Goal: Task Accomplishment & Management: Use online tool/utility

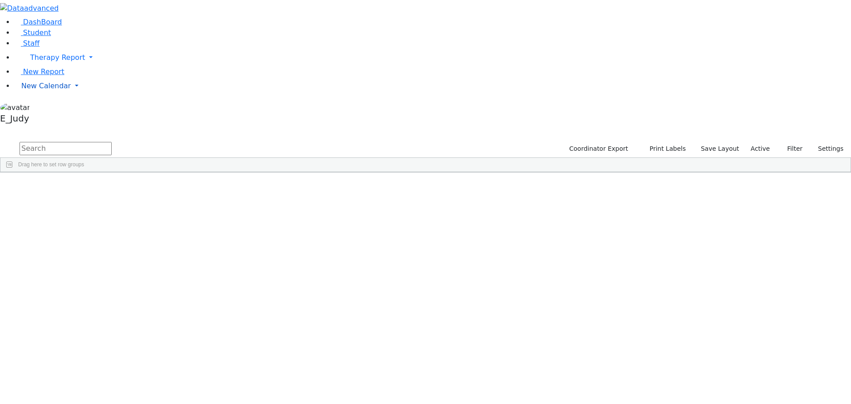
click at [84, 95] on link "New Calendar" at bounding box center [432, 86] width 836 height 18
click at [51, 109] on link "Calendar" at bounding box center [35, 103] width 32 height 11
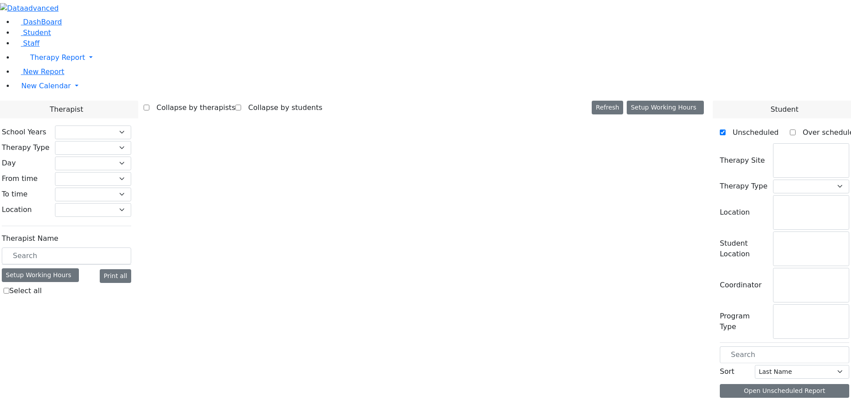
checkbox input "false"
select select "212"
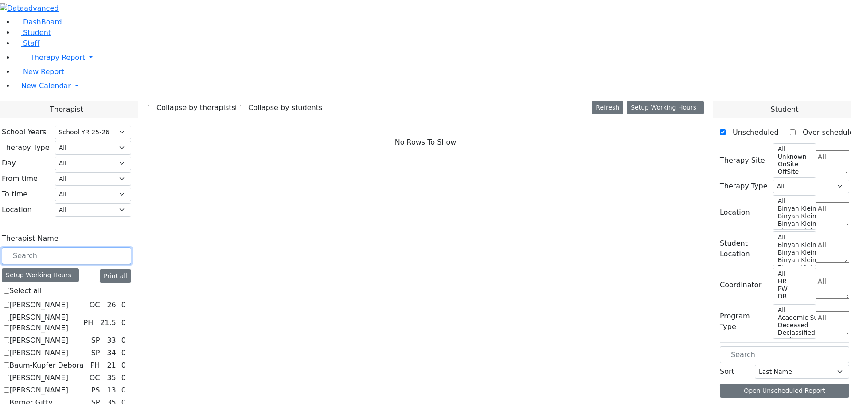
click at [131, 247] on input "text" at bounding box center [66, 255] width 129 height 17
type input "st"
click at [66, 337] on label "Steinberg Fagey" at bounding box center [37, 342] width 57 height 11
click at [9, 339] on input "Steinberg Fagey" at bounding box center [7, 342] width 6 height 6
checkbox input "true"
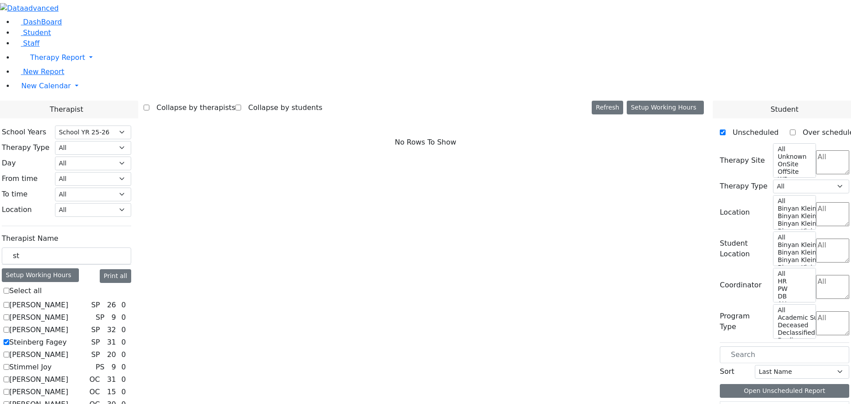
select select "3"
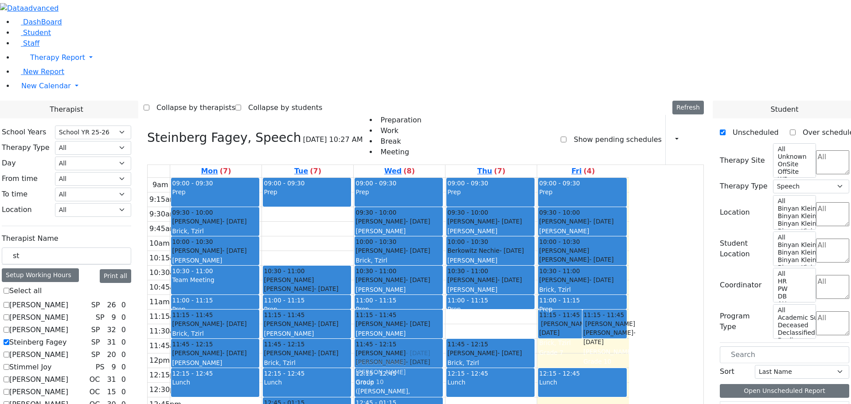
drag, startPoint x: 554, startPoint y: 290, endPoint x: 464, endPoint y: 225, distance: 110.9
click at [464, 225] on tr "09:00 - 09:30 Prep 09:30 - 10:00 [PERSON_NAME] - [DATE] [PERSON_NAME][GEOGRAPHI…" at bounding box center [388, 353] width 481 height 351
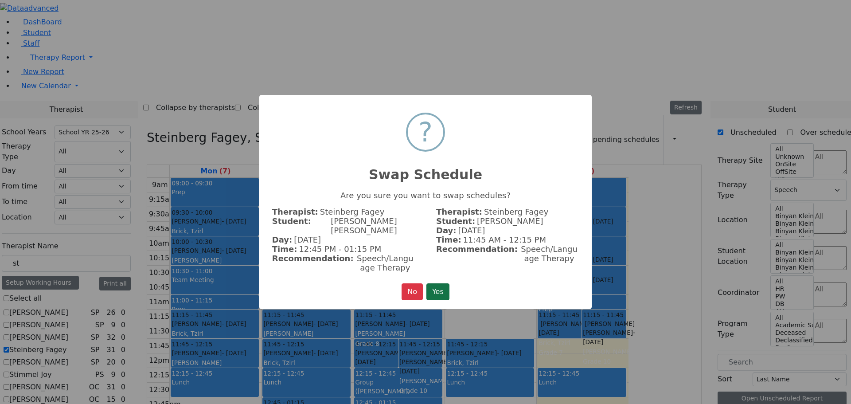
click at [437, 284] on button "Yes" at bounding box center [437, 291] width 23 height 17
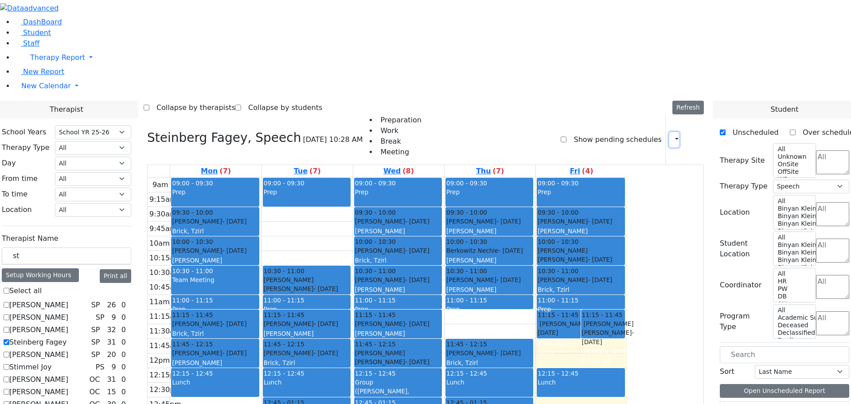
click at [671, 135] on icon "button" at bounding box center [671, 139] width 0 height 8
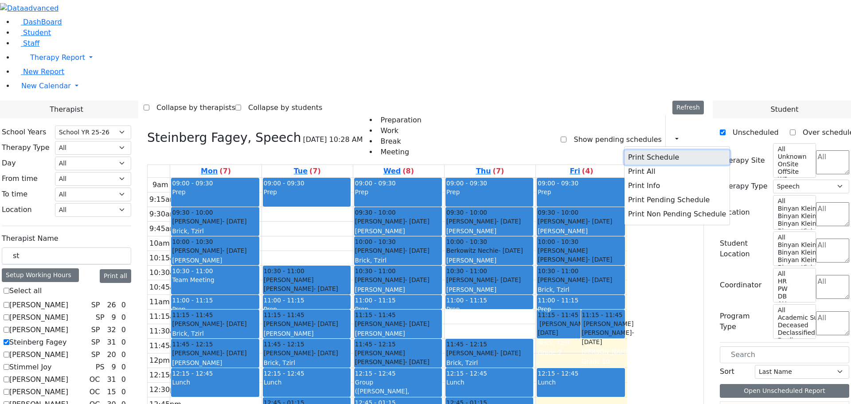
click at [639, 150] on button "Print Schedule" at bounding box center [676, 157] width 105 height 14
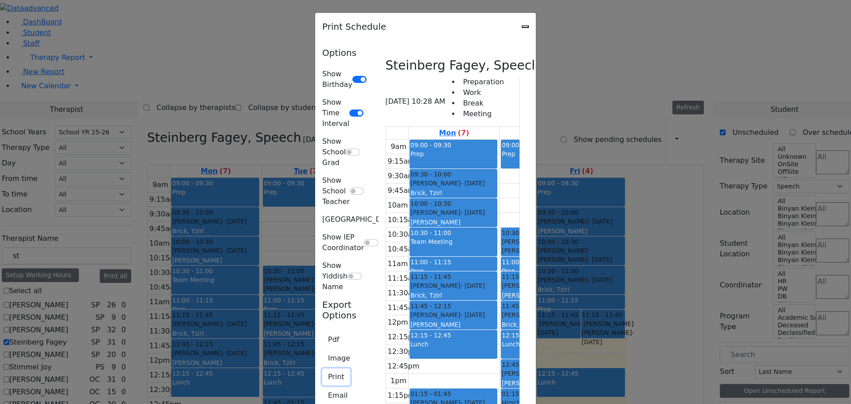
click at [322, 368] on button "Print" at bounding box center [336, 376] width 28 height 17
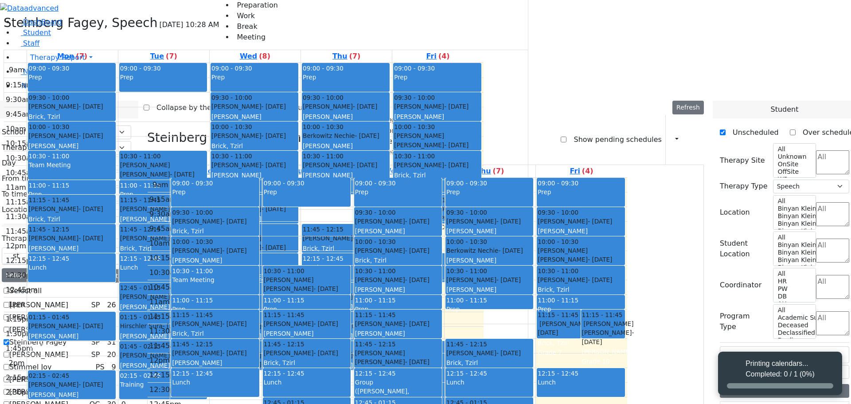
select select "212"
select select "3"
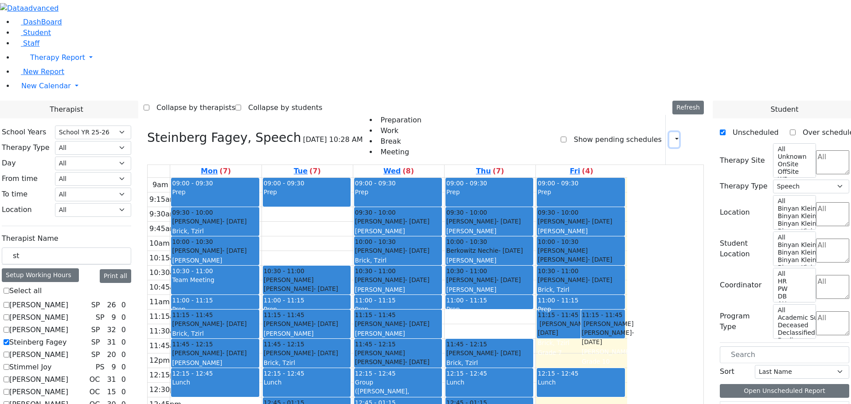
click at [671, 135] on icon "button" at bounding box center [671, 139] width 0 height 8
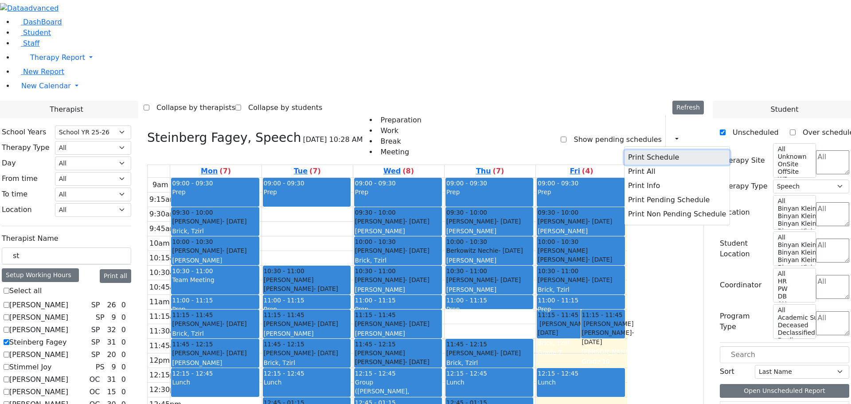
click at [643, 150] on button "Print Schedule" at bounding box center [676, 157] width 105 height 14
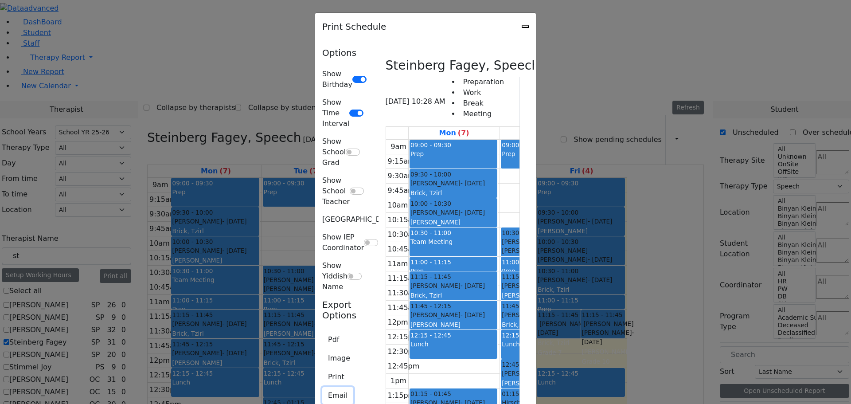
click at [322, 387] on button "Email" at bounding box center [337, 395] width 31 height 17
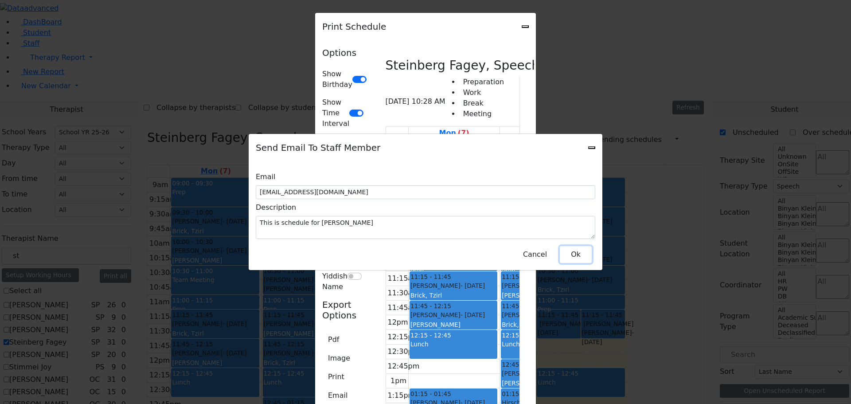
click at [577, 246] on button "Ok" at bounding box center [576, 254] width 32 height 17
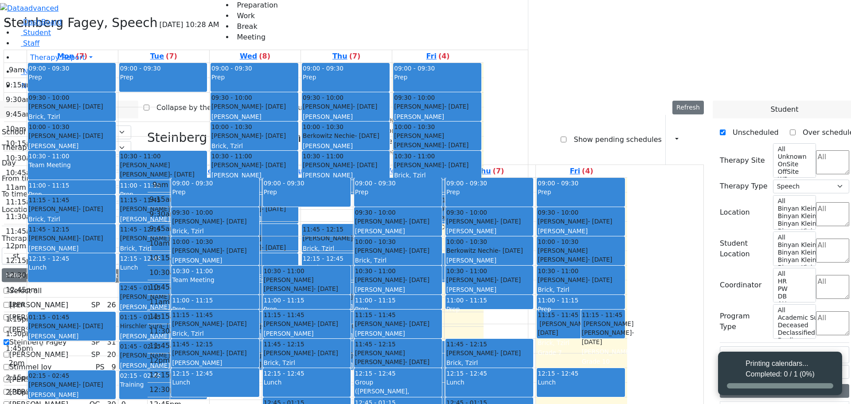
select select "212"
select select "3"
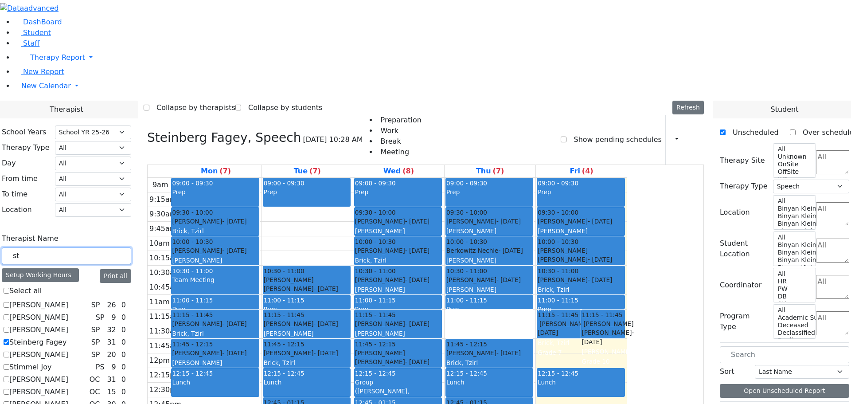
drag, startPoint x: 124, startPoint y: 150, endPoint x: 113, endPoint y: 150, distance: 11.1
click at [113, 247] on input "st" at bounding box center [66, 255] width 129 height 17
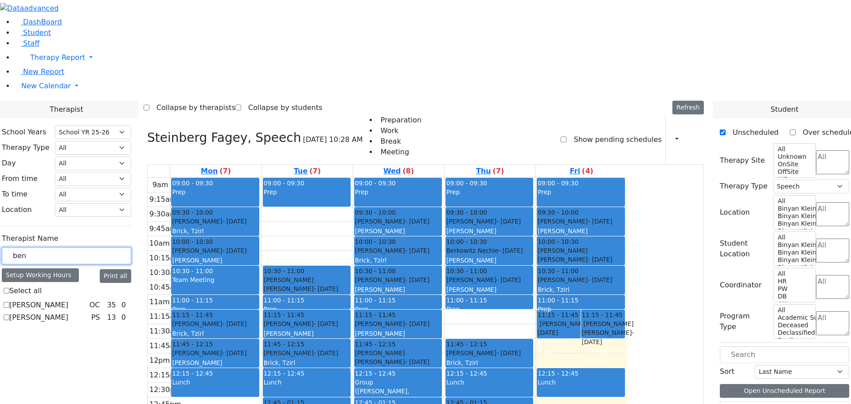
type input "ben"
click at [68, 312] on label "[PERSON_NAME]" at bounding box center [38, 317] width 59 height 11
click at [9, 314] on input "[PERSON_NAME]" at bounding box center [7, 317] width 6 height 6
checkbox input "true"
select select "6"
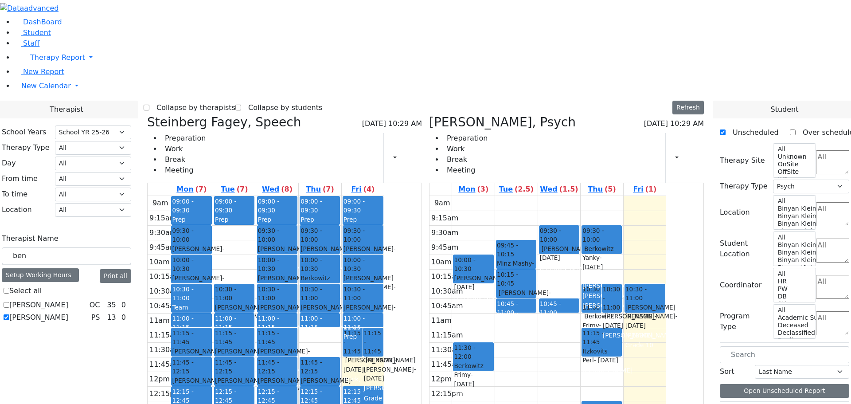
click at [147, 115] on icon at bounding box center [147, 122] width 0 height 15
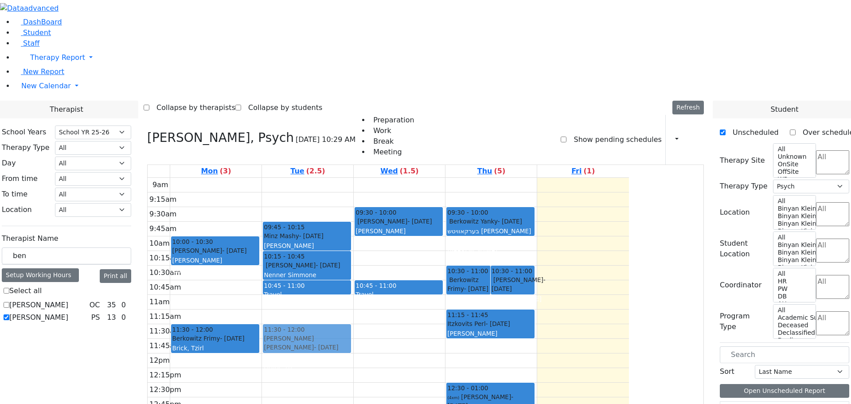
drag, startPoint x: 655, startPoint y: 152, endPoint x: 392, endPoint y: 216, distance: 270.5
click at [392, 216] on tr "10:00 - 10:30 [PERSON_NAME] - [DATE] [PERSON_NAME] Grade 8 11:30 - 12:00 [PERSO…" at bounding box center [388, 353] width 481 height 351
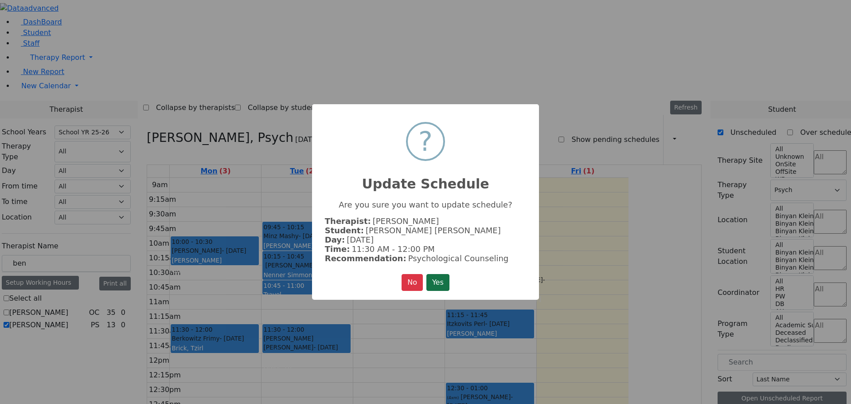
click at [439, 279] on button "Yes" at bounding box center [437, 282] width 23 height 17
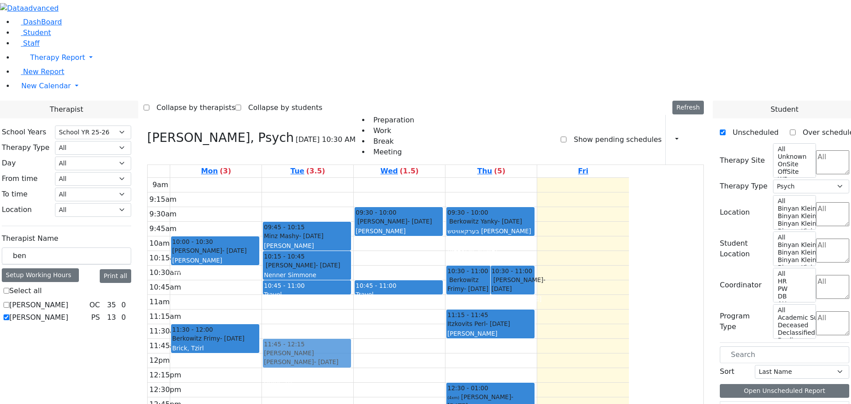
drag, startPoint x: 385, startPoint y: 214, endPoint x: 388, endPoint y: 222, distance: 7.6
click at [353, 226] on div "09:45 - 10:15 [PERSON_NAME] - [DATE] [PERSON_NAME] Grade 3 10:15 - 10:45 [PERSO…" at bounding box center [307, 353] width 91 height 351
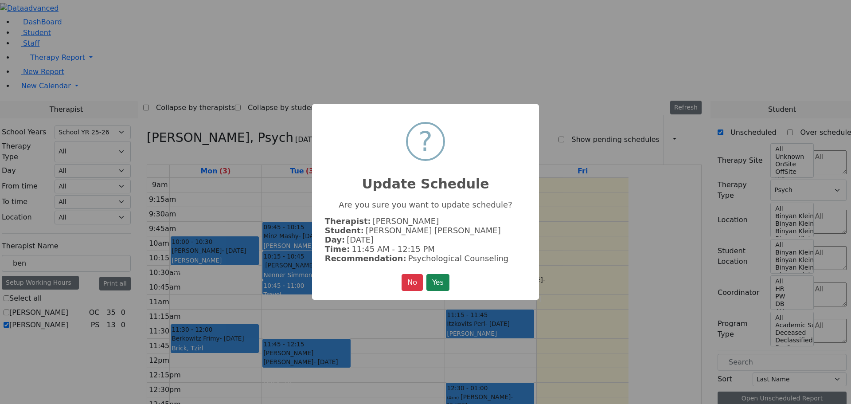
drag, startPoint x: 444, startPoint y: 280, endPoint x: 441, endPoint y: 271, distance: 9.0
click at [444, 277] on button "Yes" at bounding box center [437, 282] width 23 height 17
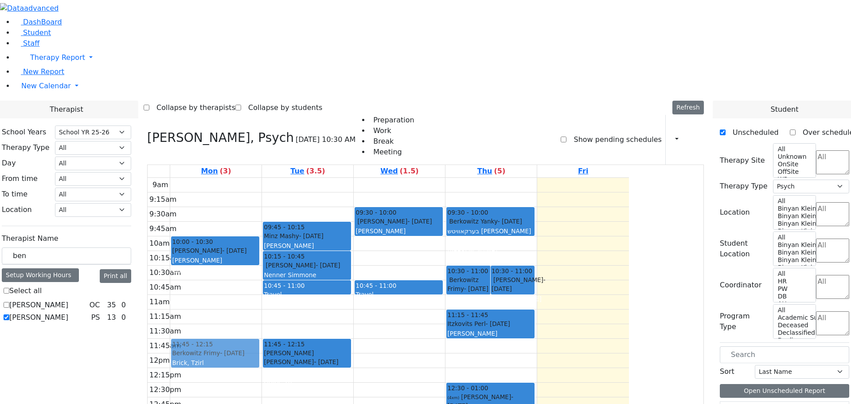
drag, startPoint x: 320, startPoint y: 211, endPoint x: 317, endPoint y: 230, distance: 19.2
click at [261, 230] on div "10:00 - 10:30 [PERSON_NAME] - [DATE] [PERSON_NAME] Grade 8 11:30 - 12:00 [PERSO…" at bounding box center [215, 353] width 91 height 351
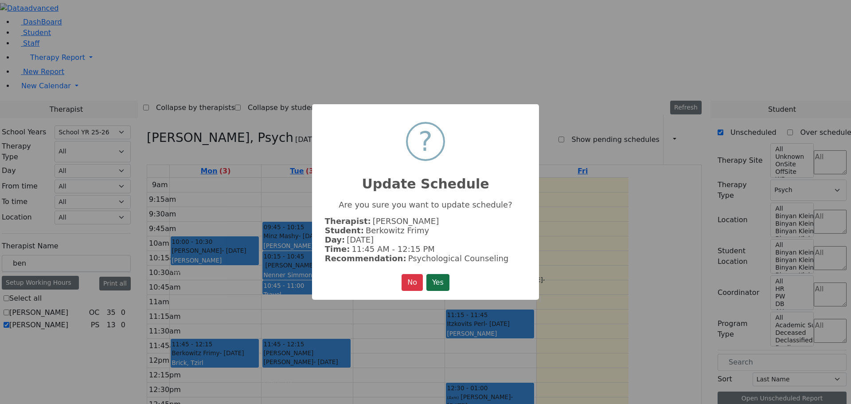
click at [435, 276] on button "Yes" at bounding box center [437, 282] width 23 height 17
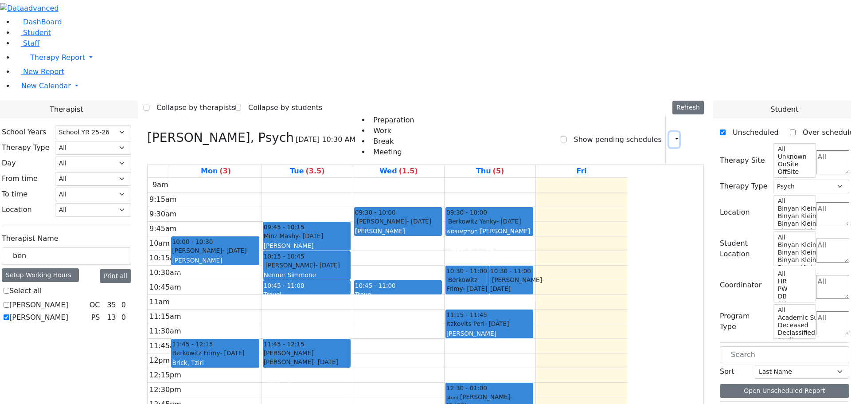
click at [671, 135] on icon "button" at bounding box center [671, 139] width 0 height 8
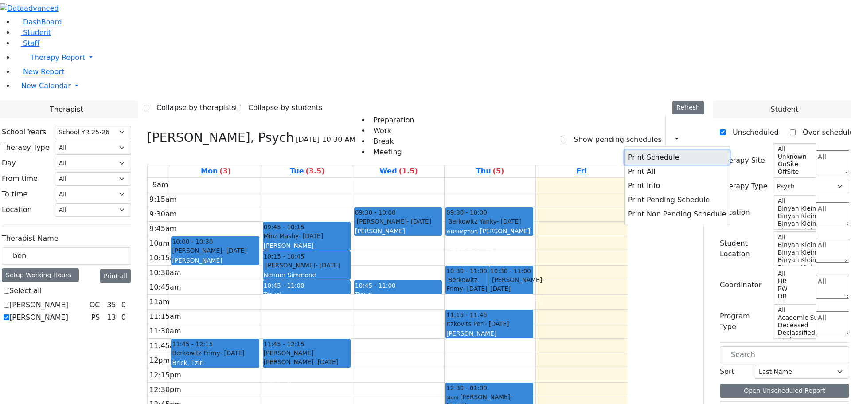
click at [657, 150] on button "Print Schedule" at bounding box center [676, 157] width 105 height 14
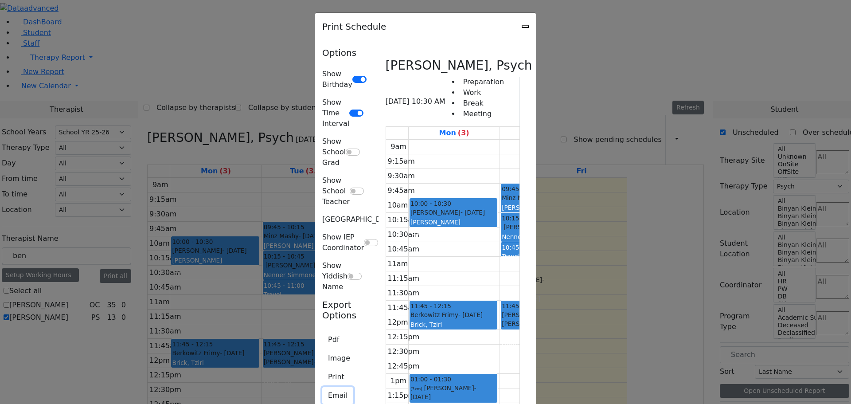
click at [322, 387] on button "Email" at bounding box center [337, 395] width 31 height 17
type input "[EMAIL_ADDRESS][DOMAIN_NAME]"
type textarea "This is schedule for [PERSON_NAME]"
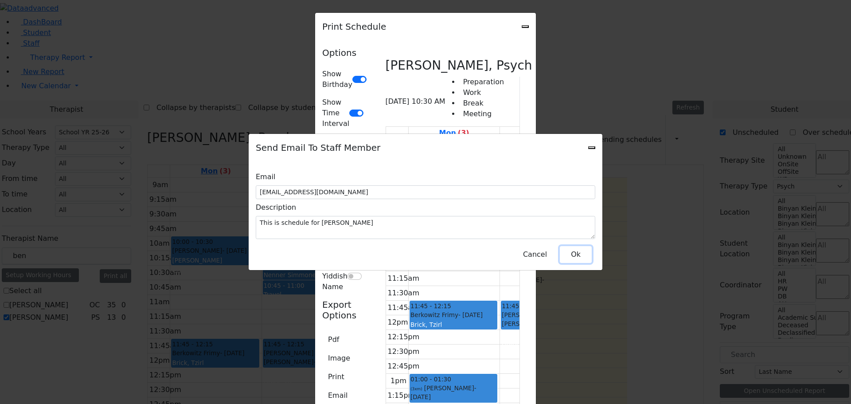
click at [573, 253] on button "Ok" at bounding box center [576, 254] width 32 height 17
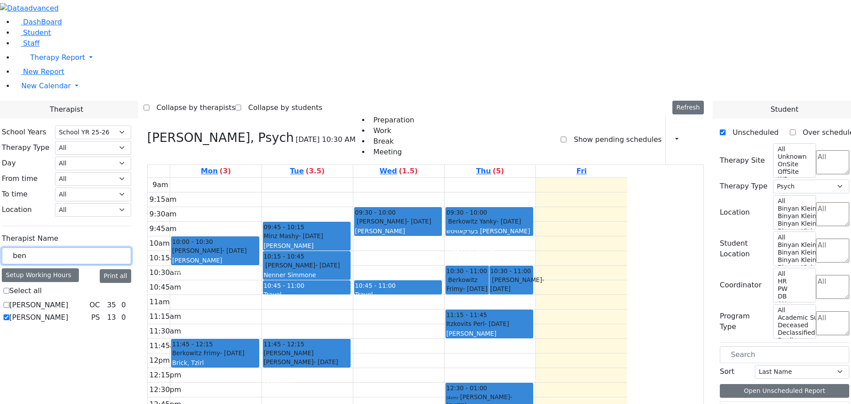
drag, startPoint x: 134, startPoint y: 155, endPoint x: 112, endPoint y: 155, distance: 22.2
click at [112, 247] on div "ben" at bounding box center [66, 255] width 129 height 17
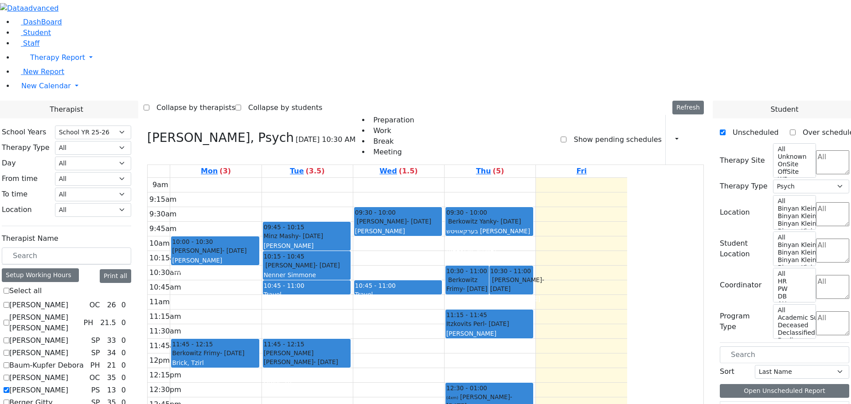
click at [68, 385] on label "[PERSON_NAME]" at bounding box center [38, 390] width 59 height 11
click at [9, 387] on input "[PERSON_NAME]" at bounding box center [7, 390] width 6 height 6
checkbox input "false"
select select
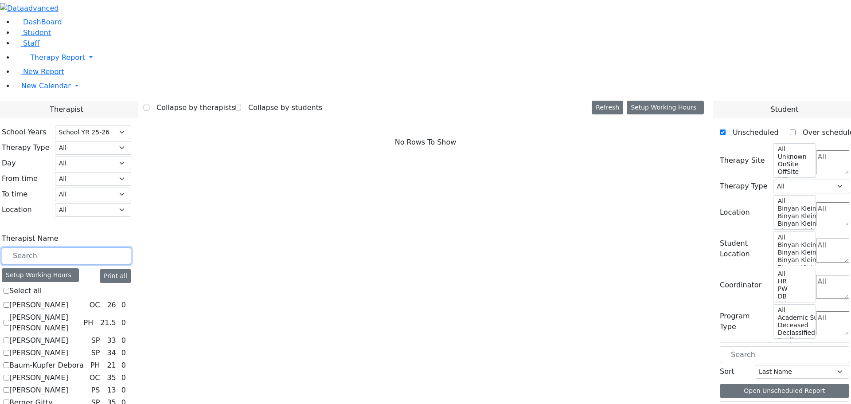
click at [131, 247] on input "text" at bounding box center [66, 255] width 129 height 17
click at [86, 95] on link "New Calendar" at bounding box center [432, 86] width 836 height 18
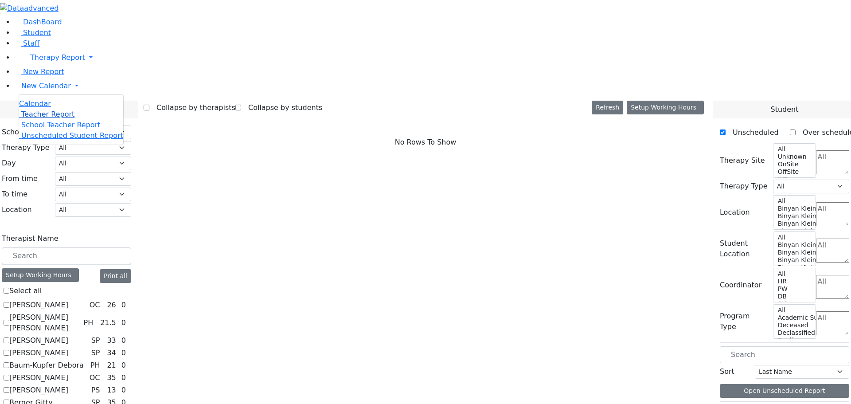
click at [46, 118] on span "Teacher Report" at bounding box center [47, 114] width 53 height 8
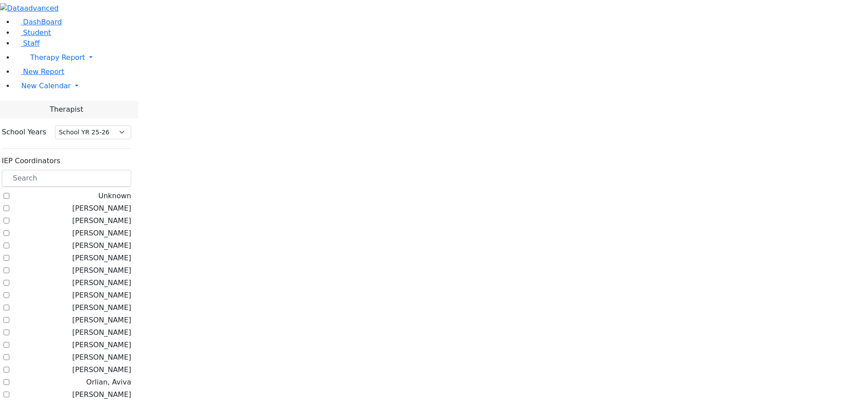
select select "212"
click at [131, 170] on input "text" at bounding box center [66, 178] width 129 height 17
click at [130, 170] on input "text" at bounding box center [66, 178] width 129 height 17
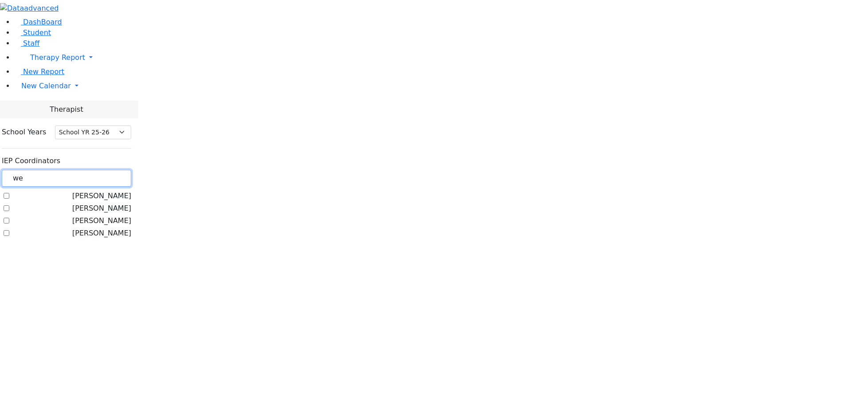
type input "we"
click at [110, 215] on label "[PERSON_NAME]" at bounding box center [101, 220] width 59 height 11
click at [9, 218] on input "[PERSON_NAME]" at bounding box center [7, 221] width 6 height 6
checkbox input "true"
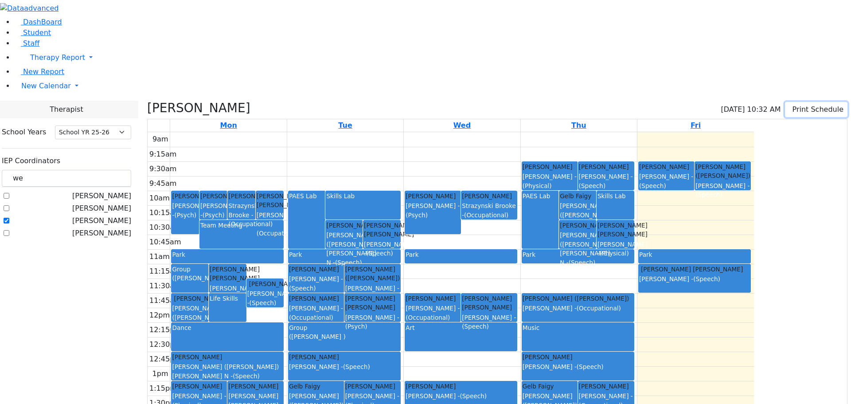
click at [794, 102] on button "Print Schedule" at bounding box center [816, 109] width 62 height 15
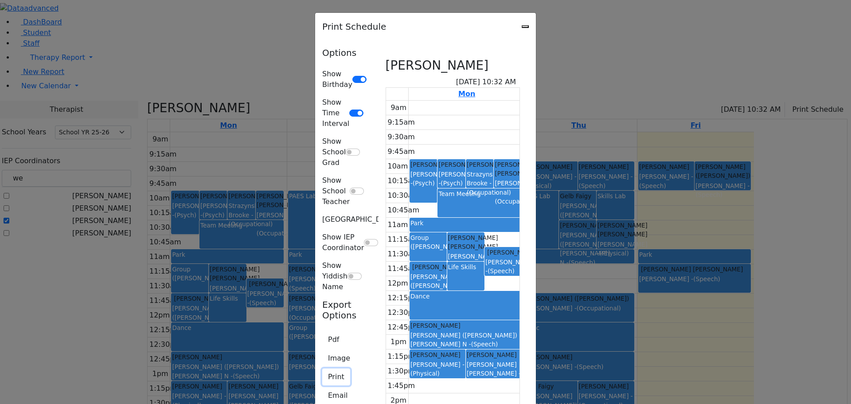
click at [322, 368] on button "Print" at bounding box center [336, 376] width 28 height 17
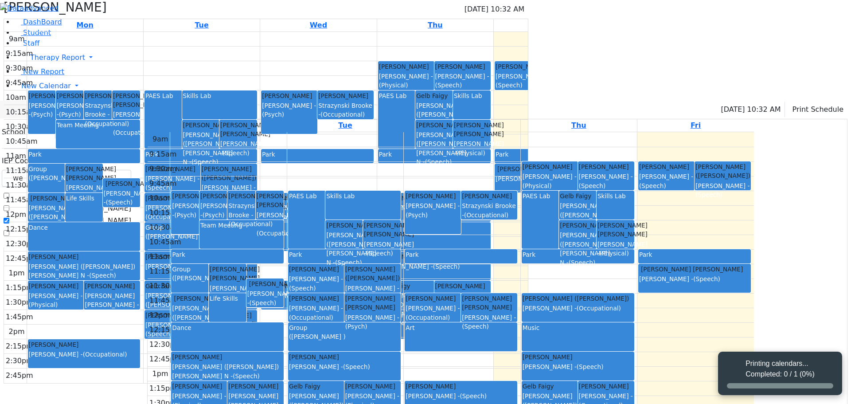
select select "212"
